Goal: Task Accomplishment & Management: Complete application form

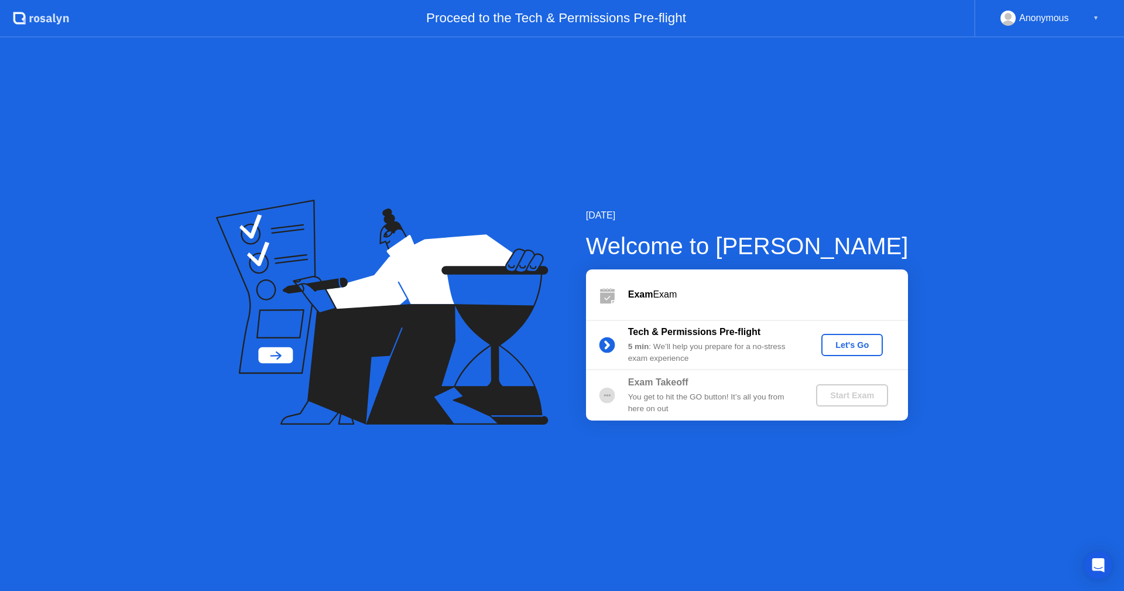
click at [846, 348] on div "Let's Go" at bounding box center [852, 344] width 52 height 9
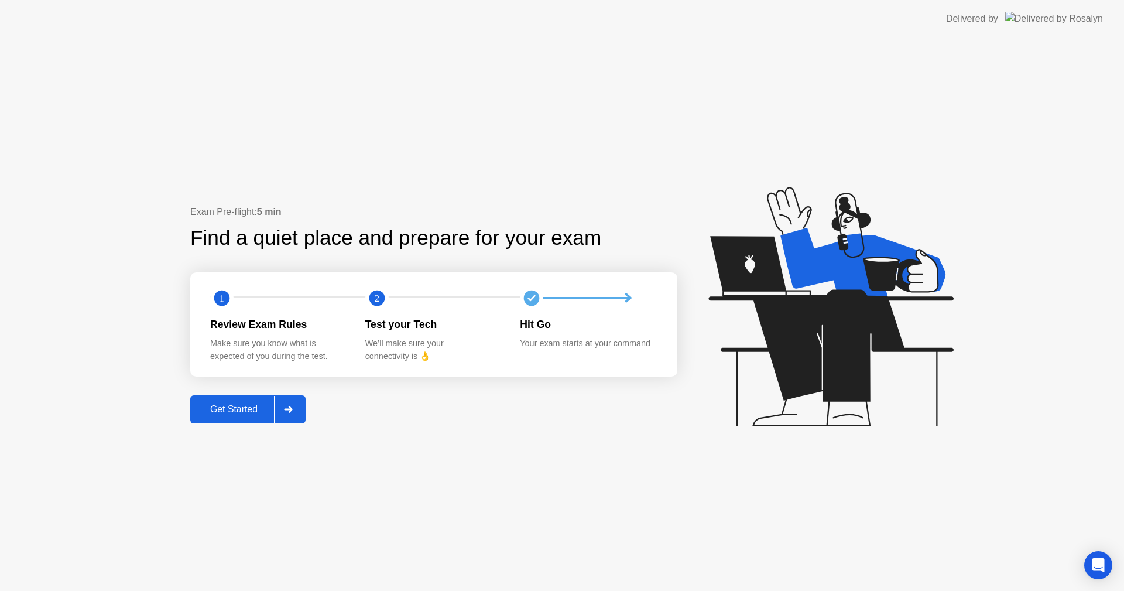
click at [308, 407] on div "Exam Pre-flight: 5 min Find a quiet place and prepare for your exam 1 2 Review …" at bounding box center [433, 314] width 487 height 218
click at [302, 407] on div at bounding box center [288, 409] width 28 height 27
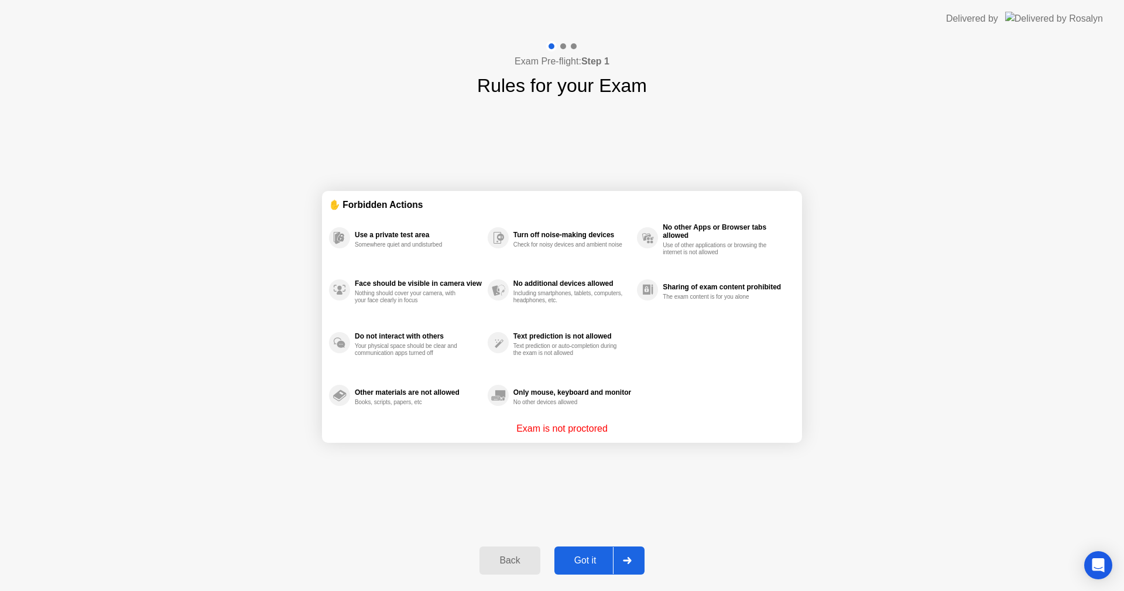
click at [593, 555] on div "Got it" at bounding box center [585, 560] width 55 height 11
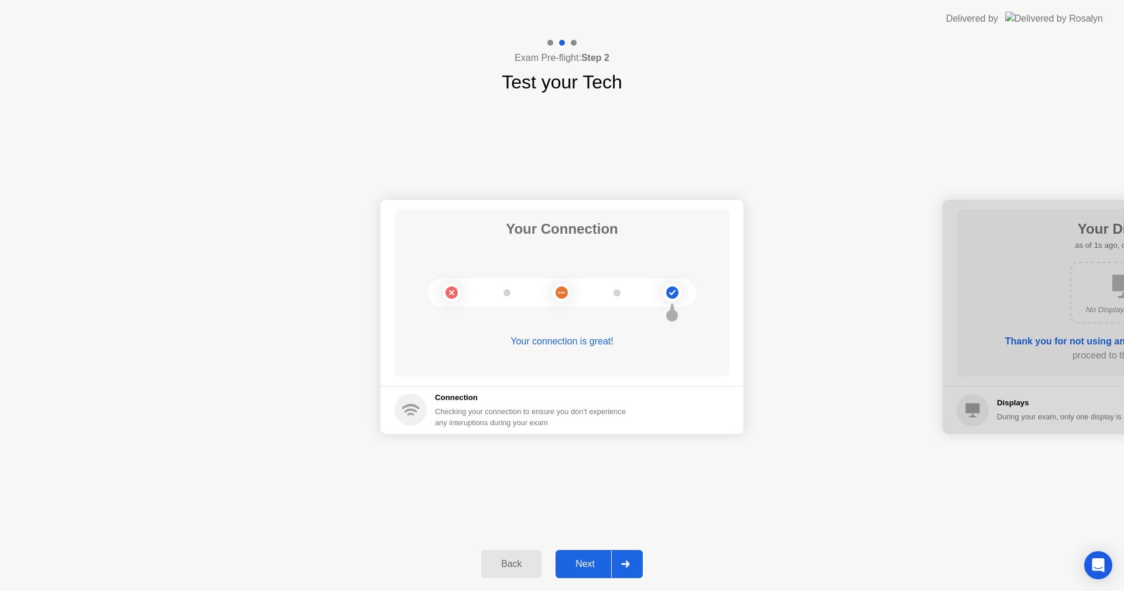
click at [593, 555] on button "Next" at bounding box center [598, 564] width 87 height 28
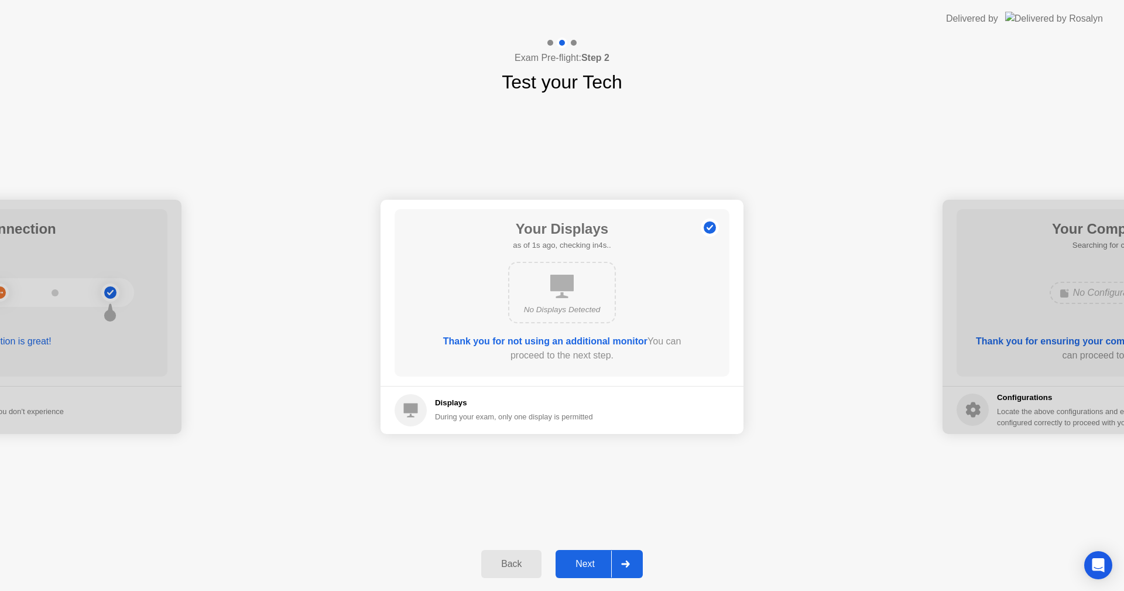
click at [593, 555] on button "Next" at bounding box center [598, 564] width 87 height 28
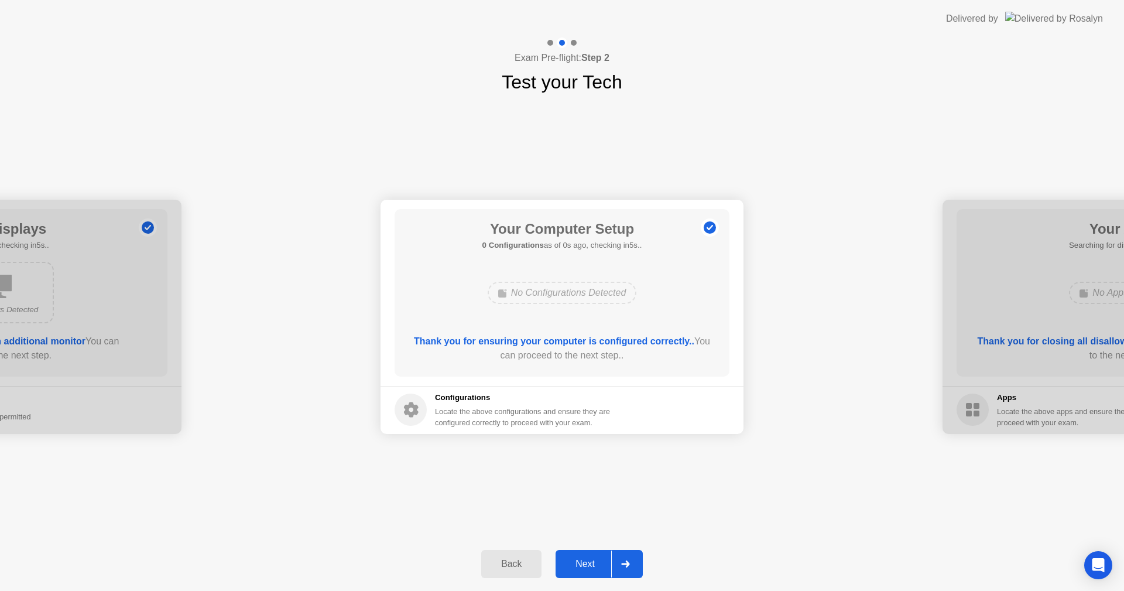
click at [593, 555] on button "Next" at bounding box center [598, 564] width 87 height 28
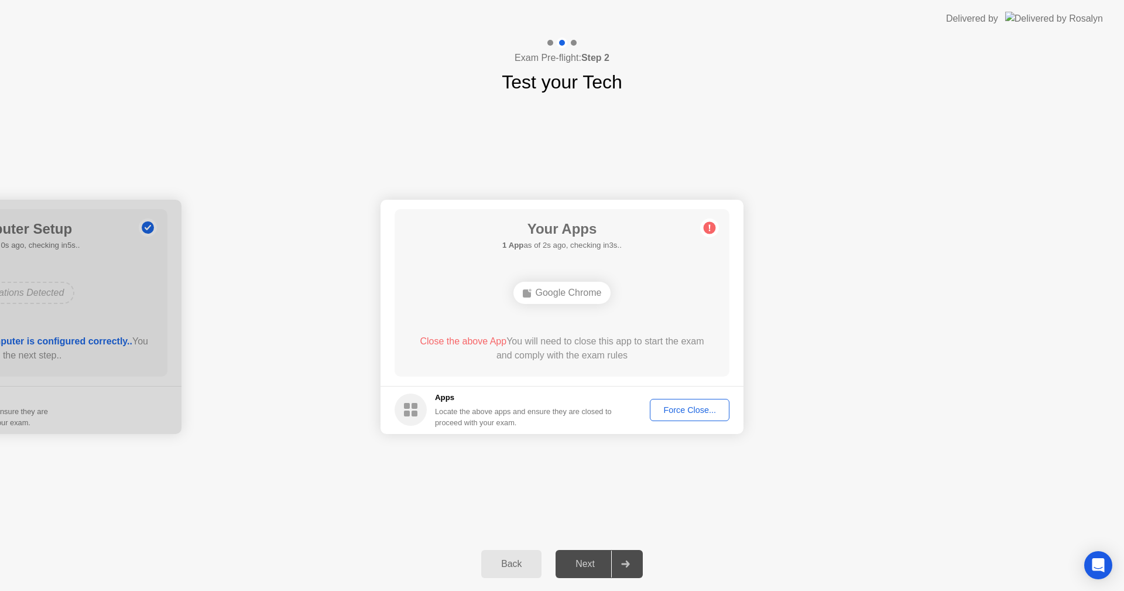
click at [697, 416] on button "Force Close..." at bounding box center [690, 410] width 80 height 22
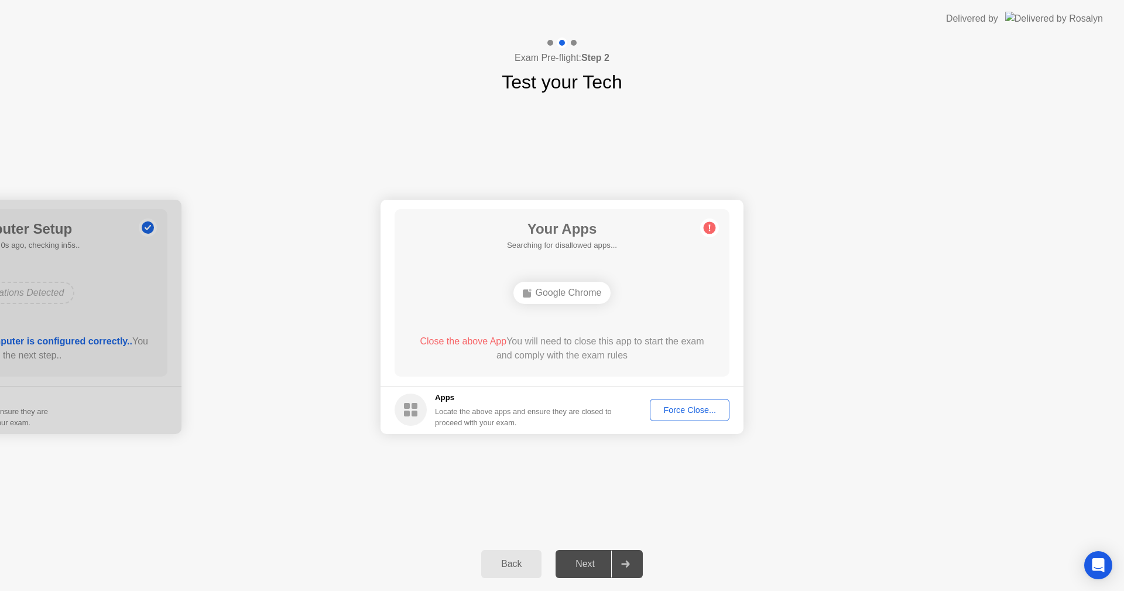
click at [694, 413] on div "Force Close..." at bounding box center [689, 409] width 71 height 9
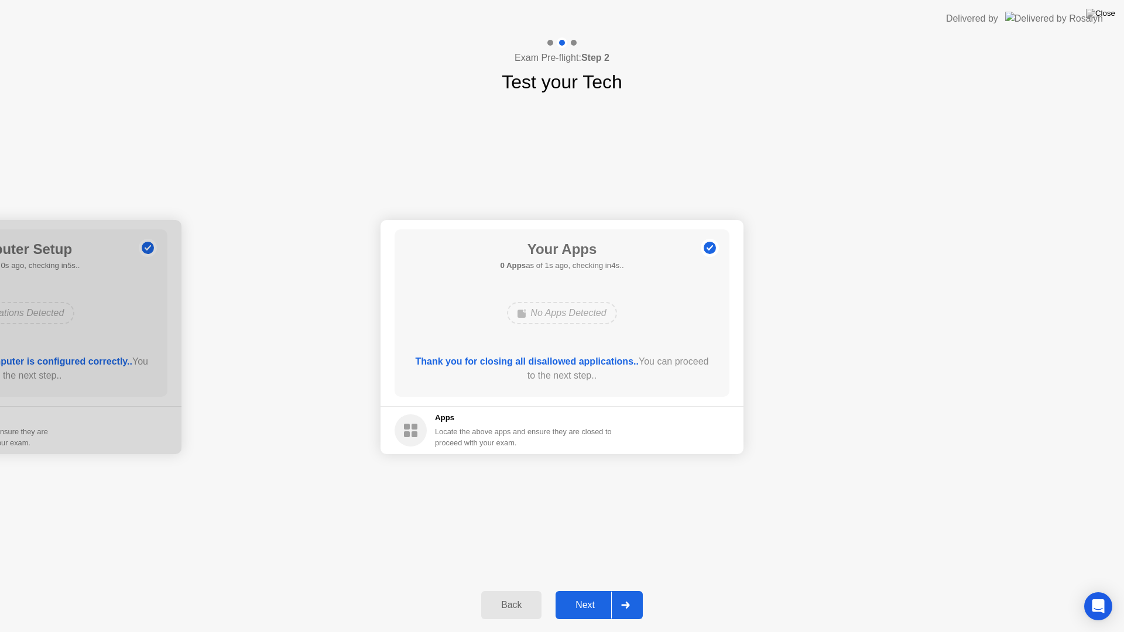
click at [599, 590] on div "Next" at bounding box center [585, 605] width 52 height 11
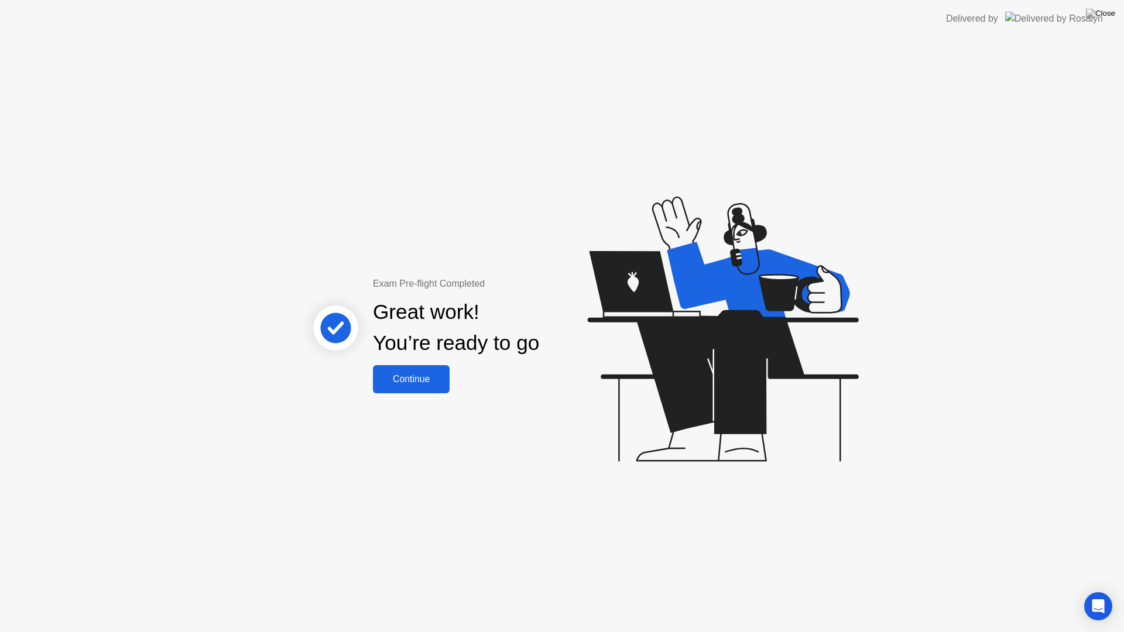
click at [428, 385] on div "Continue" at bounding box center [411, 379] width 70 height 11
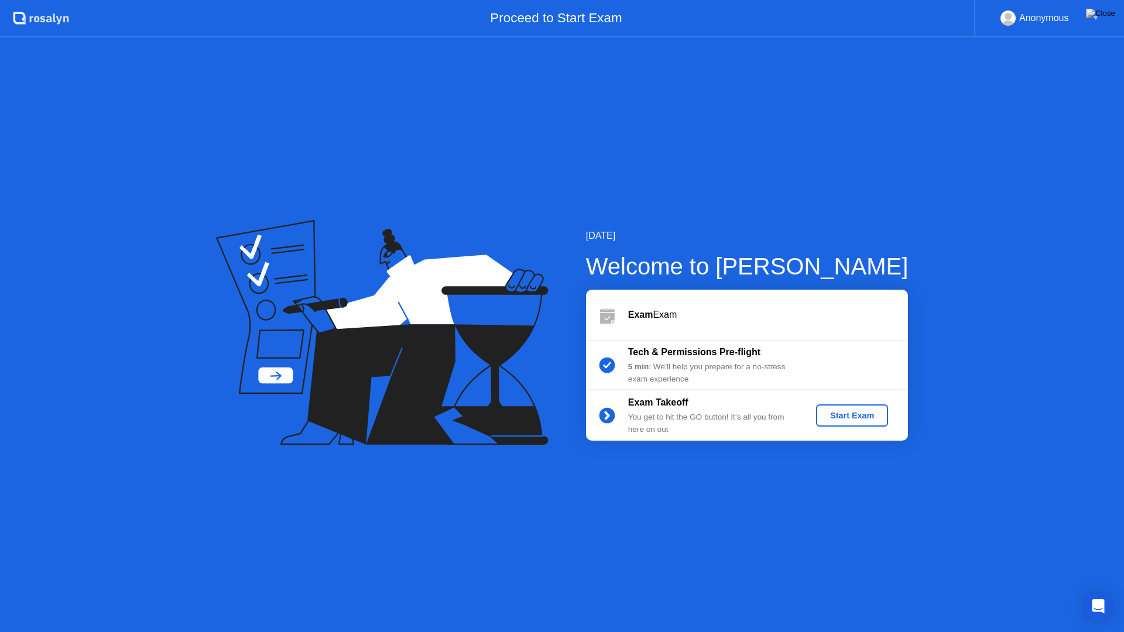
click at [851, 414] on div "Start Exam" at bounding box center [852, 415] width 63 height 9
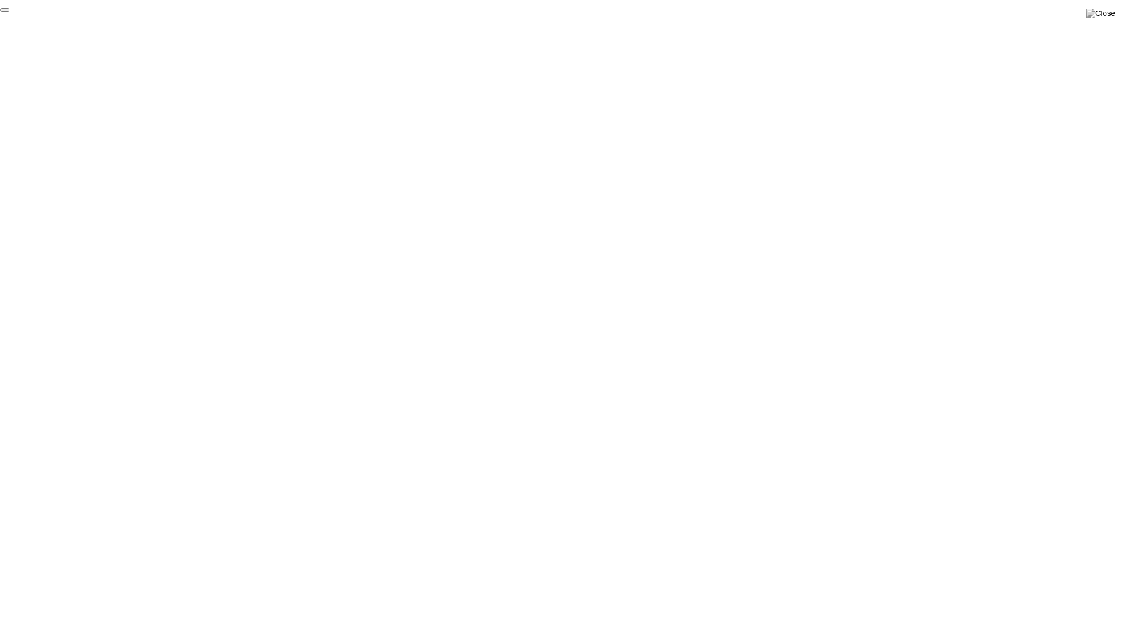
click div "End Proctoring Session"
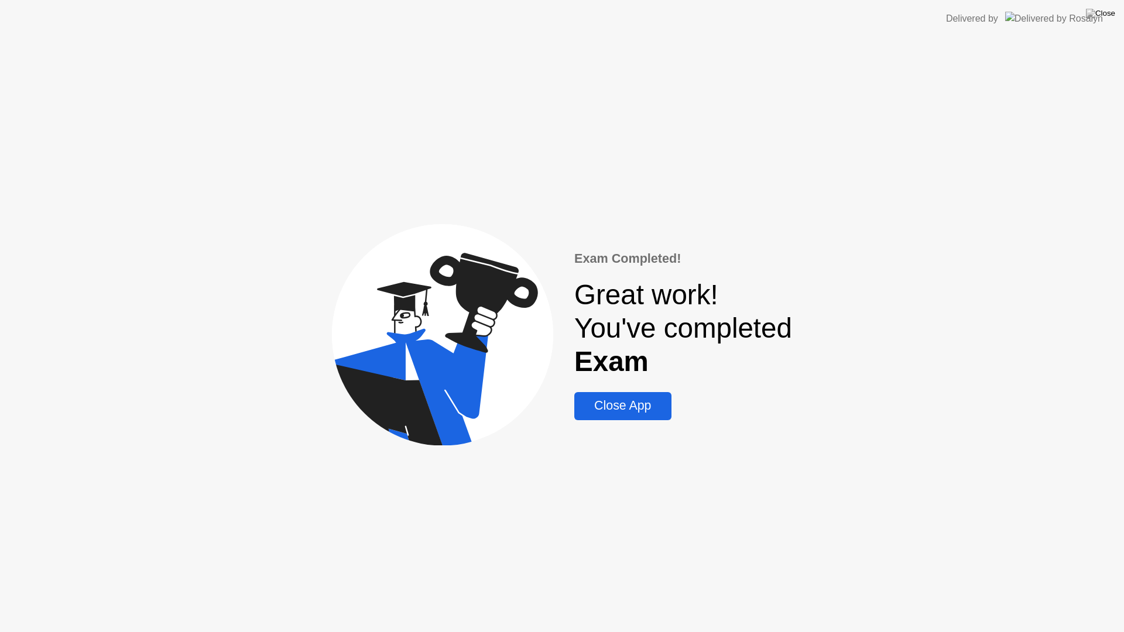
click at [627, 409] on div "Close App" at bounding box center [623, 406] width 90 height 15
